Goal: Task Accomplishment & Management: Manage account settings

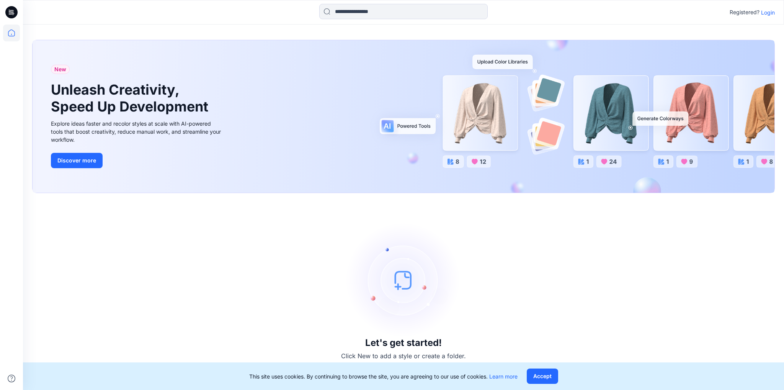
click at [770, 11] on p "Login" at bounding box center [768, 12] width 14 height 8
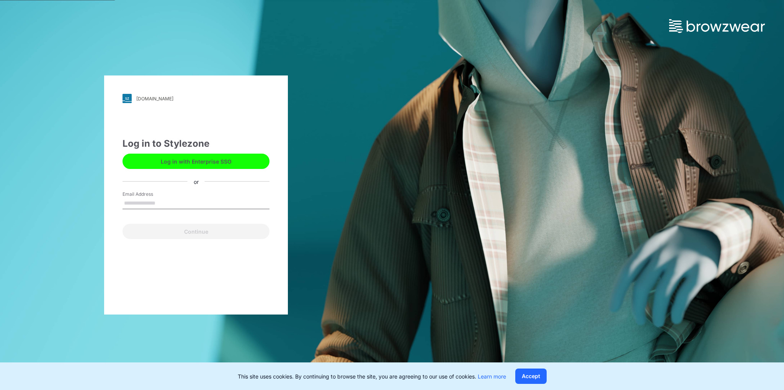
click at [195, 201] on input "Email Address" at bounding box center [196, 203] width 147 height 11
type input "**********"
click at [204, 231] on button "Continue" at bounding box center [196, 231] width 147 height 15
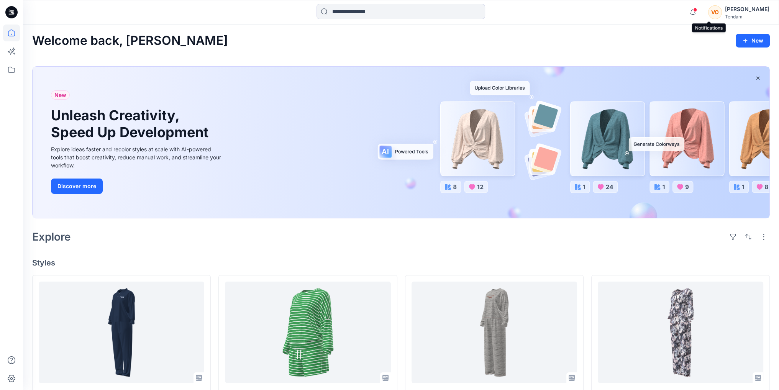
click at [697, 10] on span at bounding box center [695, 10] width 4 height 4
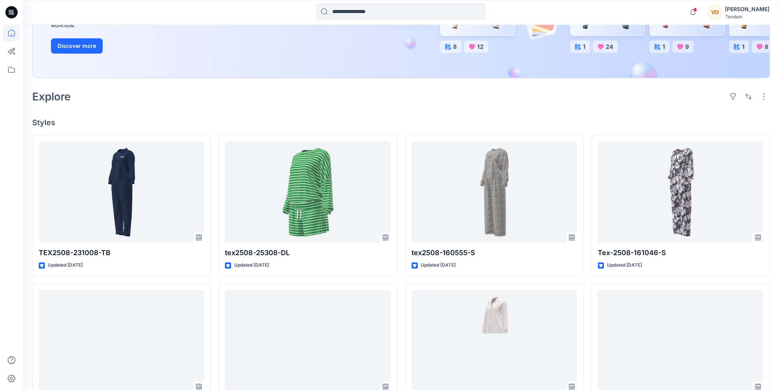
scroll to position [153, 0]
